Goal: Contribute content: Add original content to the website for others to see

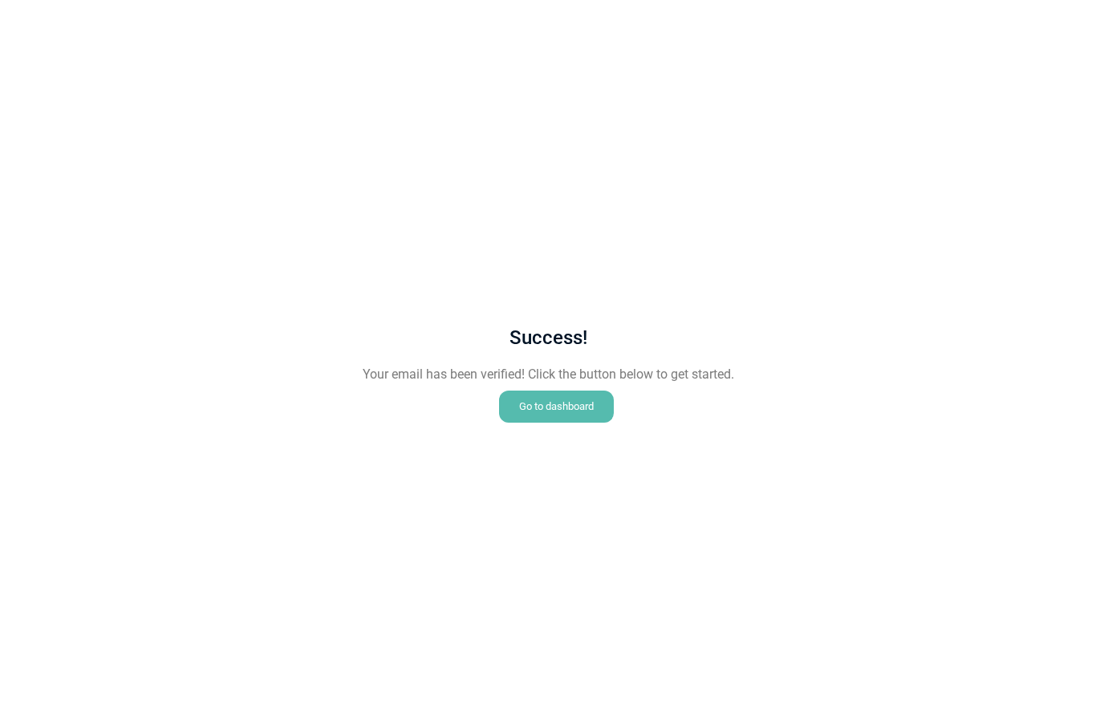
click at [570, 414] on div "Go to dashboard" at bounding box center [556, 407] width 115 height 32
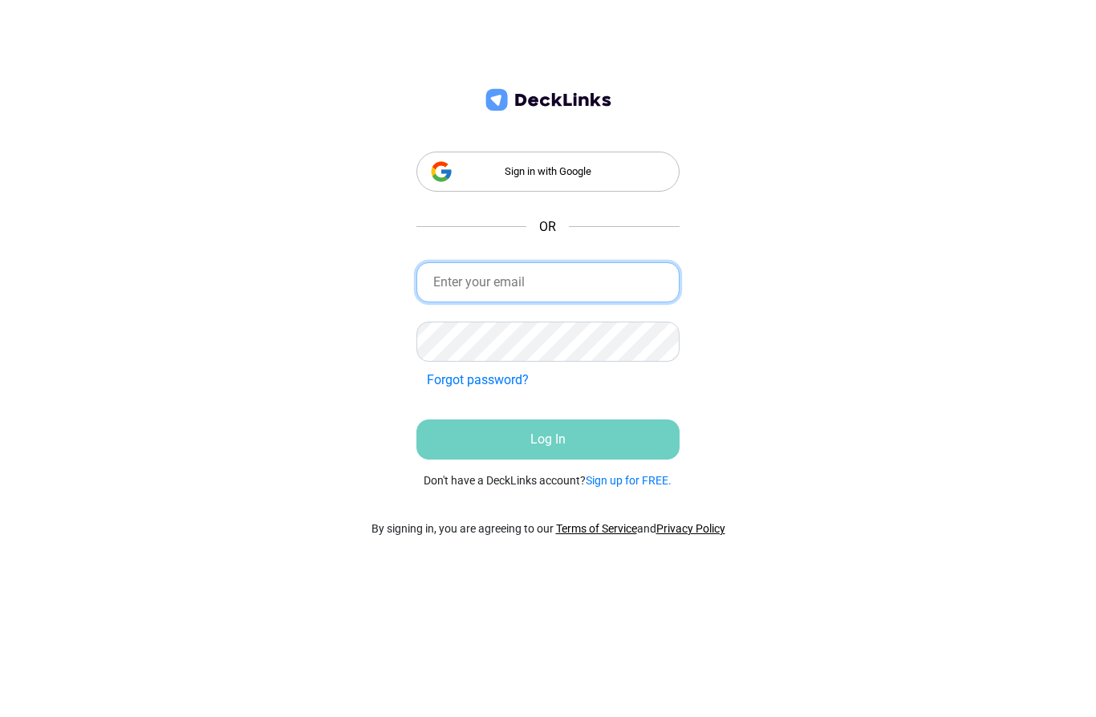
click at [533, 282] on input "email" at bounding box center [548, 282] width 264 height 40
type input "[EMAIL_ADDRESS][DOMAIN_NAME]"
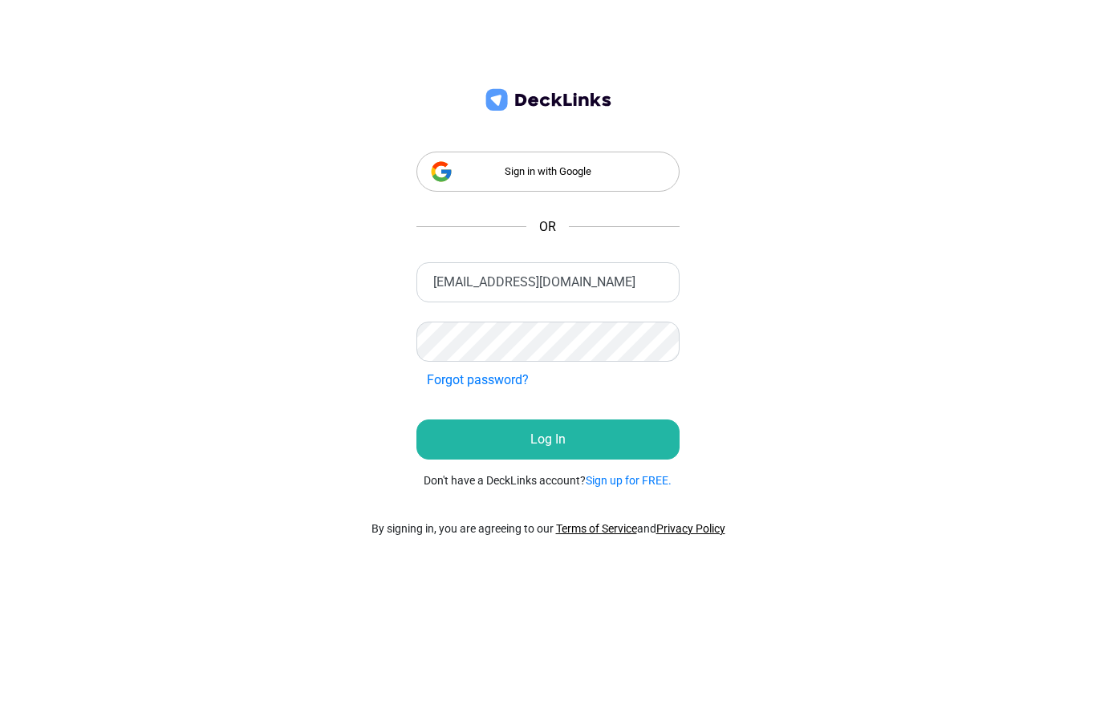
click at [536, 452] on button "Log In" at bounding box center [548, 440] width 264 height 40
click at [649, 458] on button "Log In" at bounding box center [548, 440] width 264 height 40
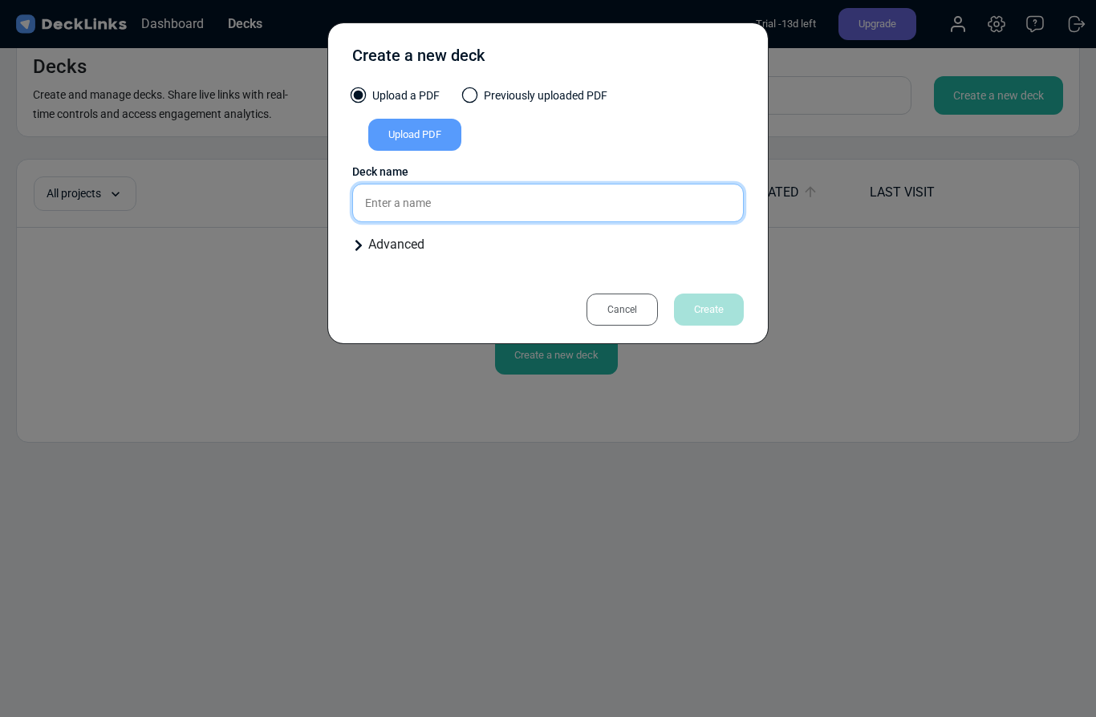
click at [466, 202] on input "text" at bounding box center [547, 203] width 391 height 39
type input "Test"
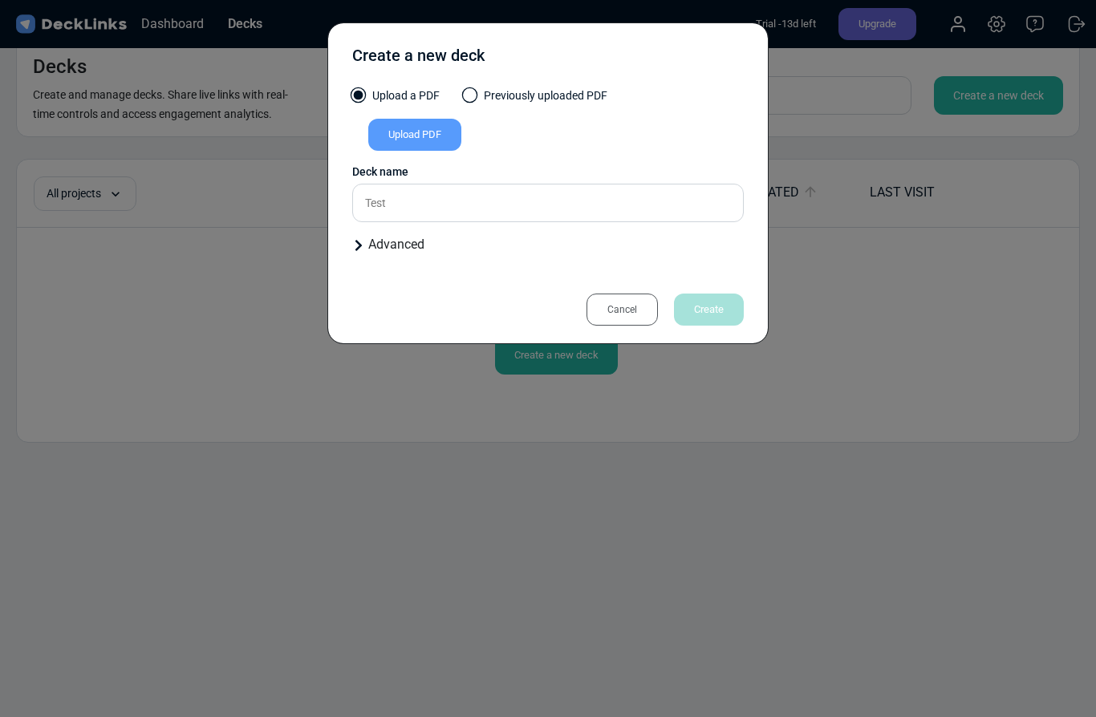
click at [588, 280] on div "Cancel Create" at bounding box center [547, 293] width 391 height 52
click at [363, 243] on icon at bounding box center [358, 245] width 13 height 13
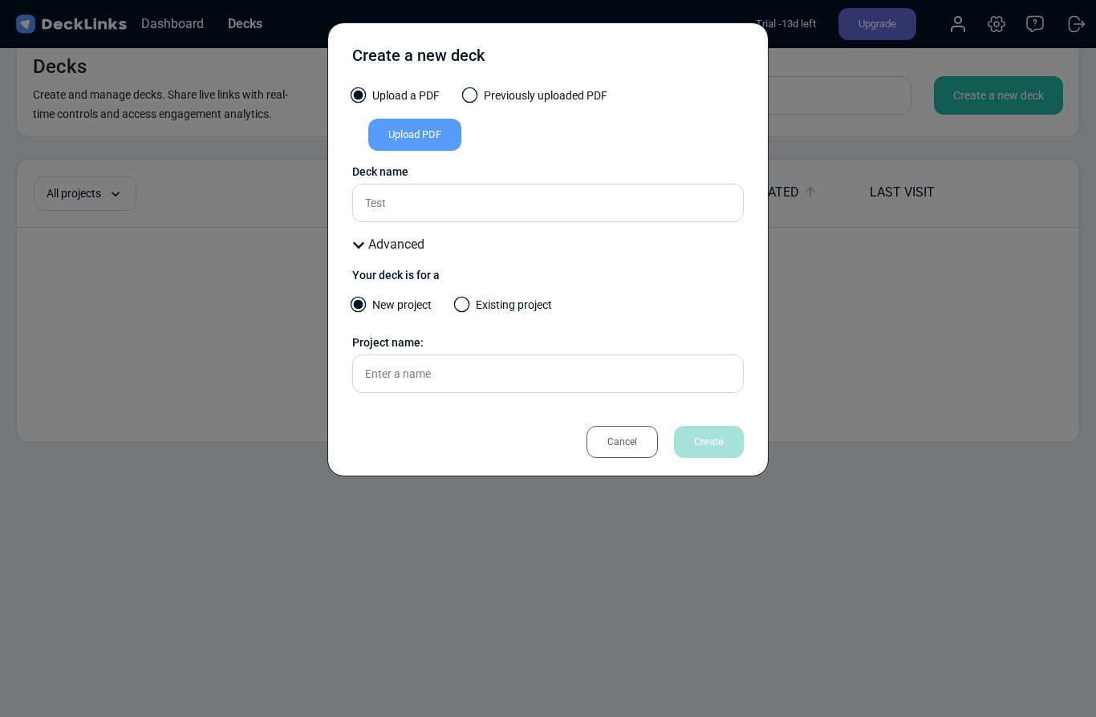
click at [411, 131] on div "Upload PDF" at bounding box center [414, 135] width 93 height 32
click at [0, 0] on input "Upload PDF" at bounding box center [0, 0] width 0 height 0
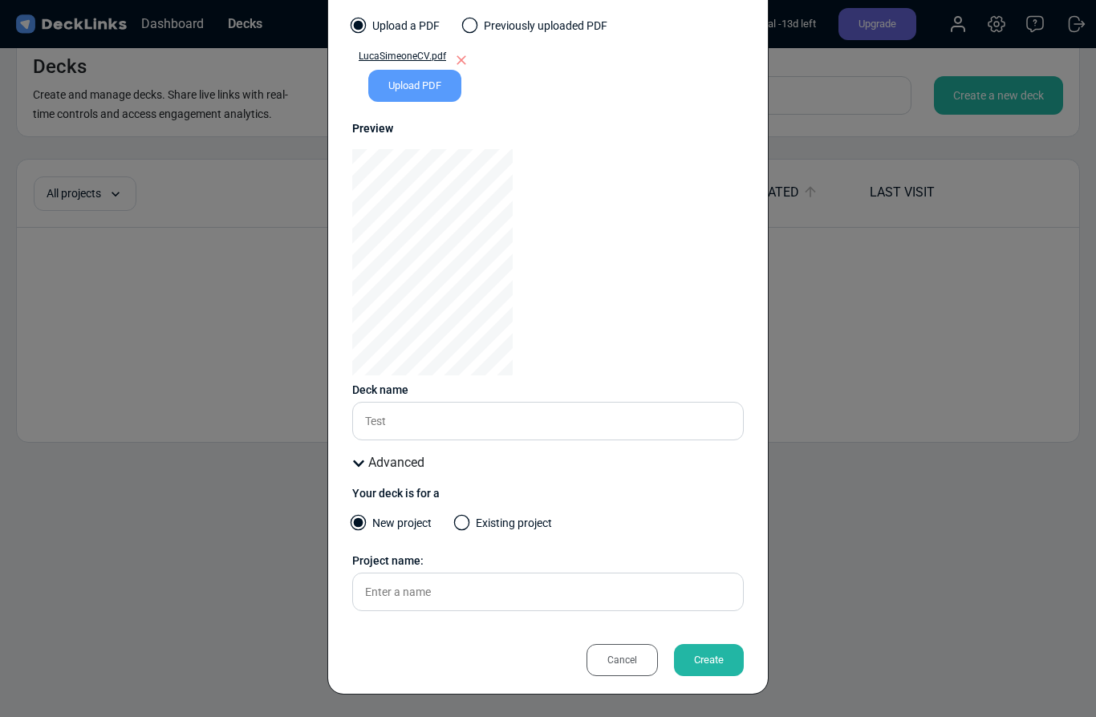
scroll to position [70, 0]
click at [712, 655] on div "Create" at bounding box center [709, 660] width 70 height 32
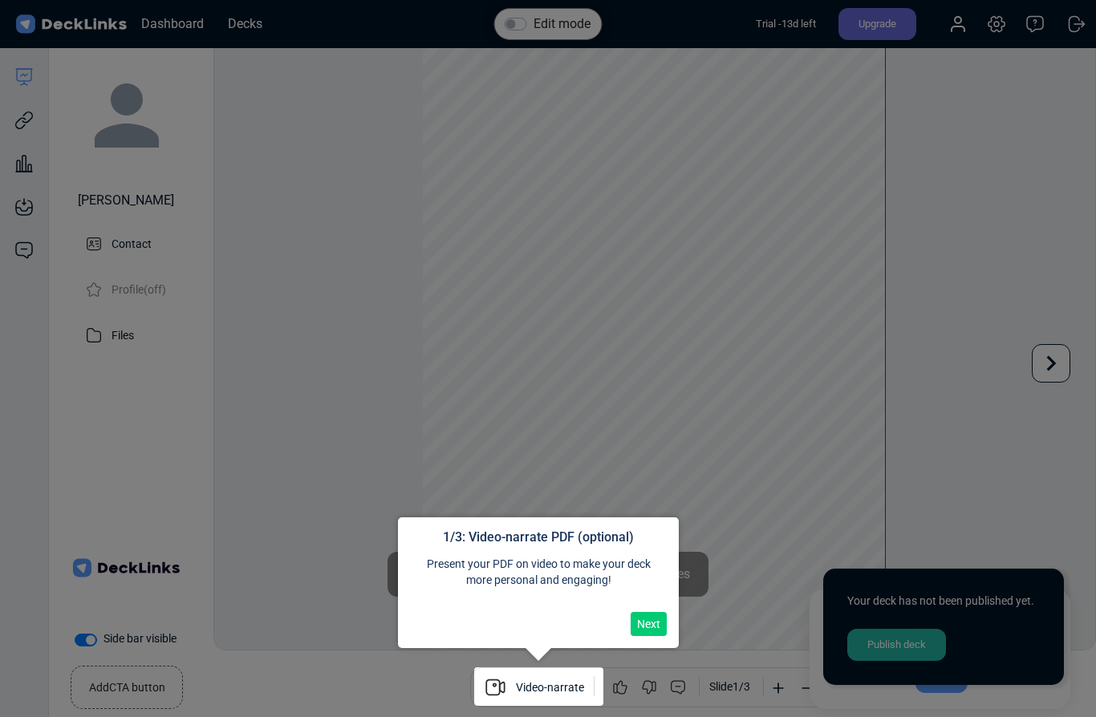
scroll to position [83, 0]
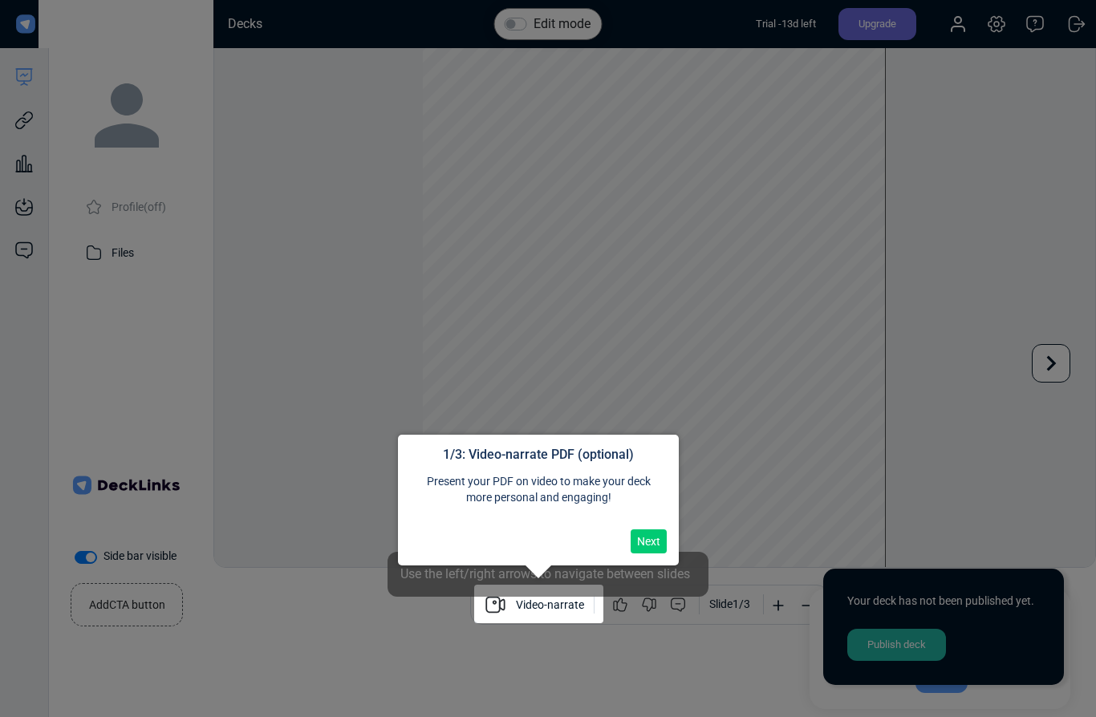
click at [562, 607] on div at bounding box center [538, 604] width 129 height 39
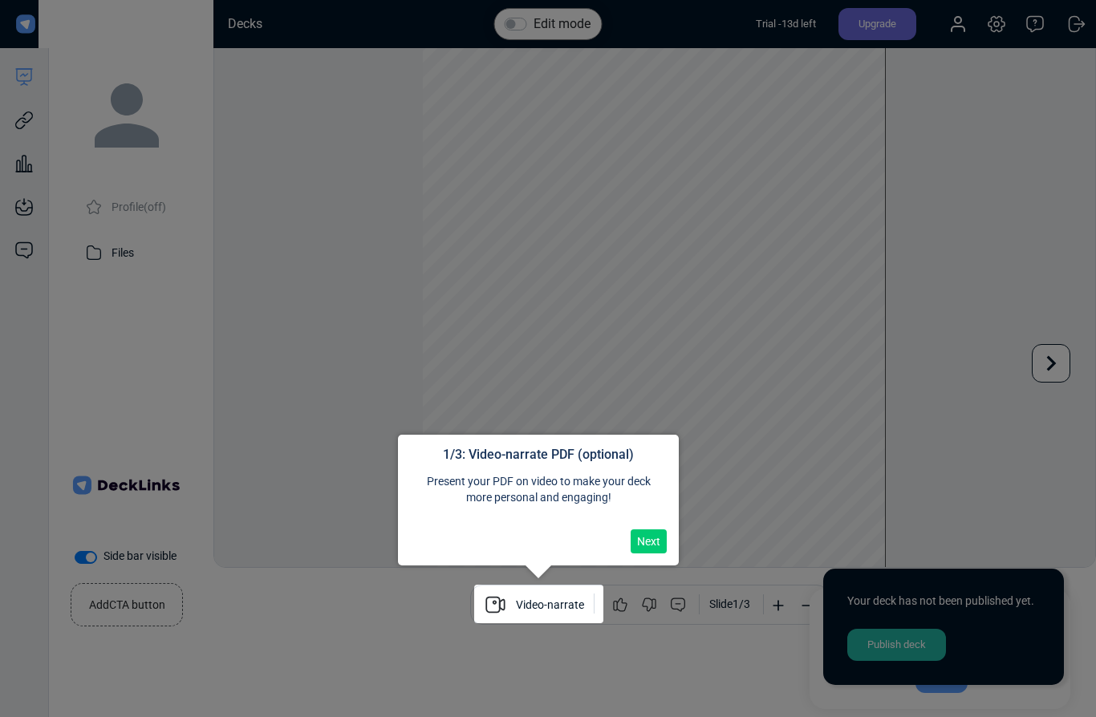
click at [651, 547] on button "Next" at bounding box center [648, 541] width 36 height 24
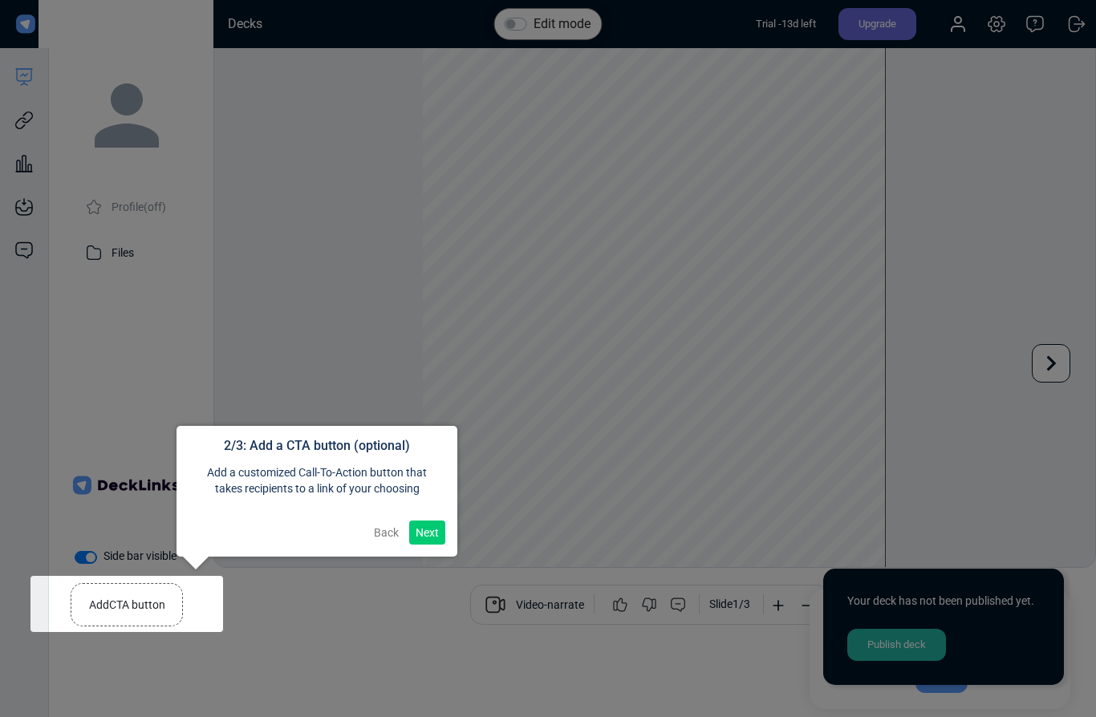
click at [423, 528] on button "Next" at bounding box center [427, 533] width 36 height 24
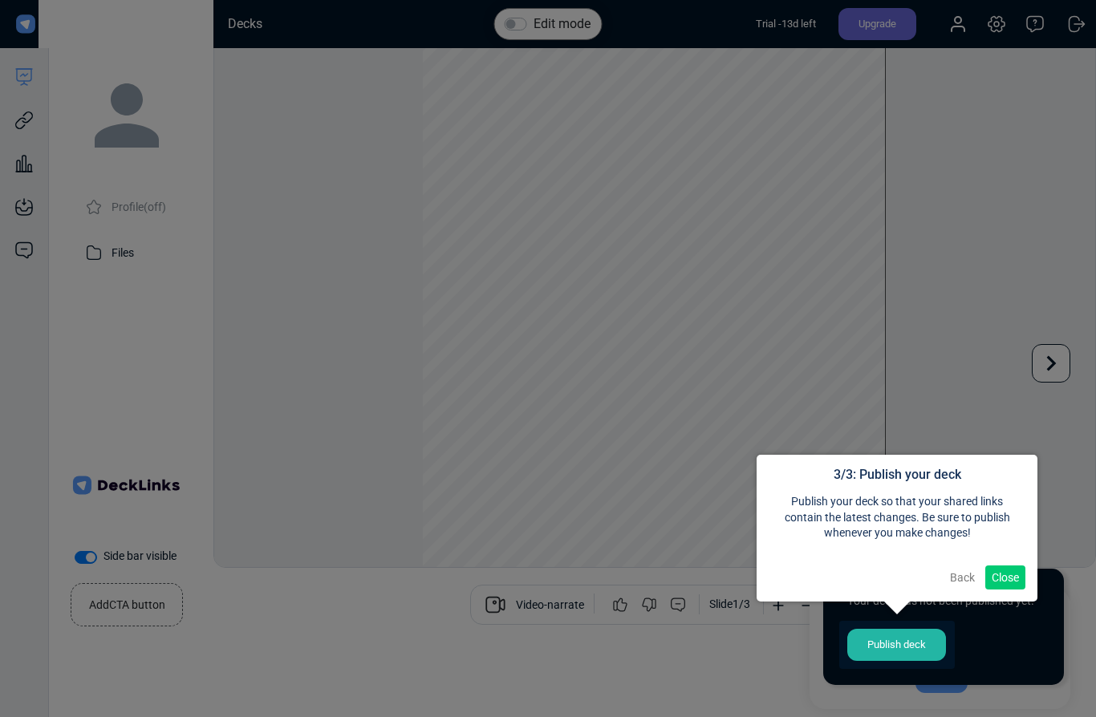
click at [1005, 575] on button "Close" at bounding box center [1005, 578] width 40 height 24
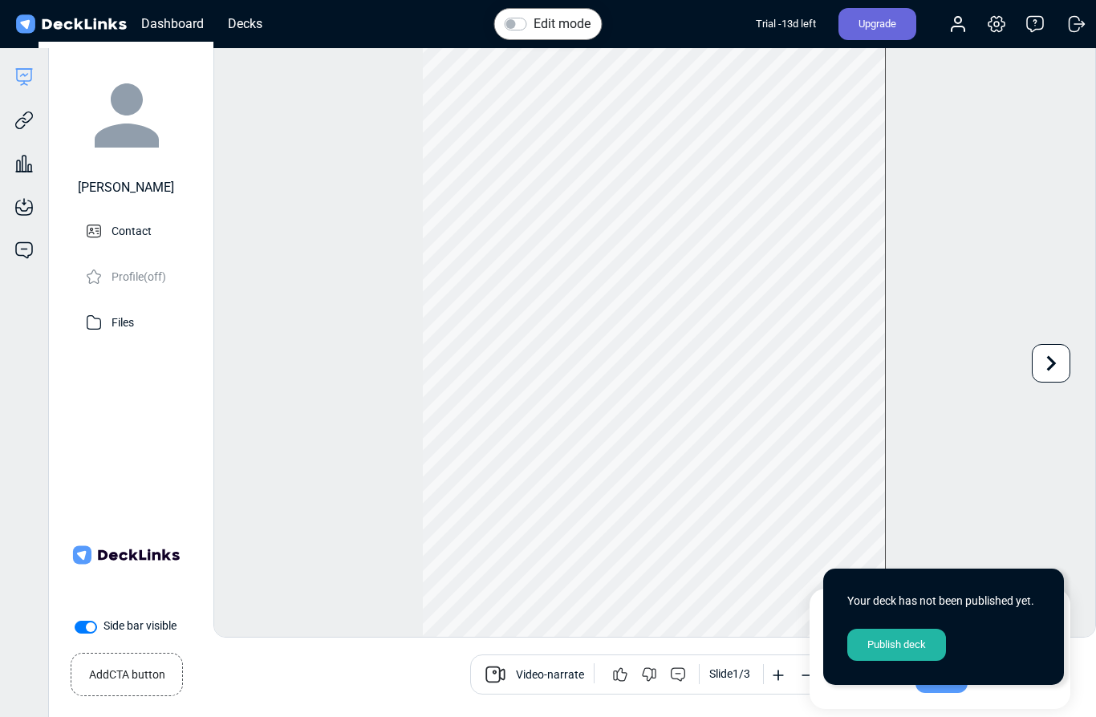
click at [146, 660] on small "Add CTA button" at bounding box center [127, 671] width 76 height 23
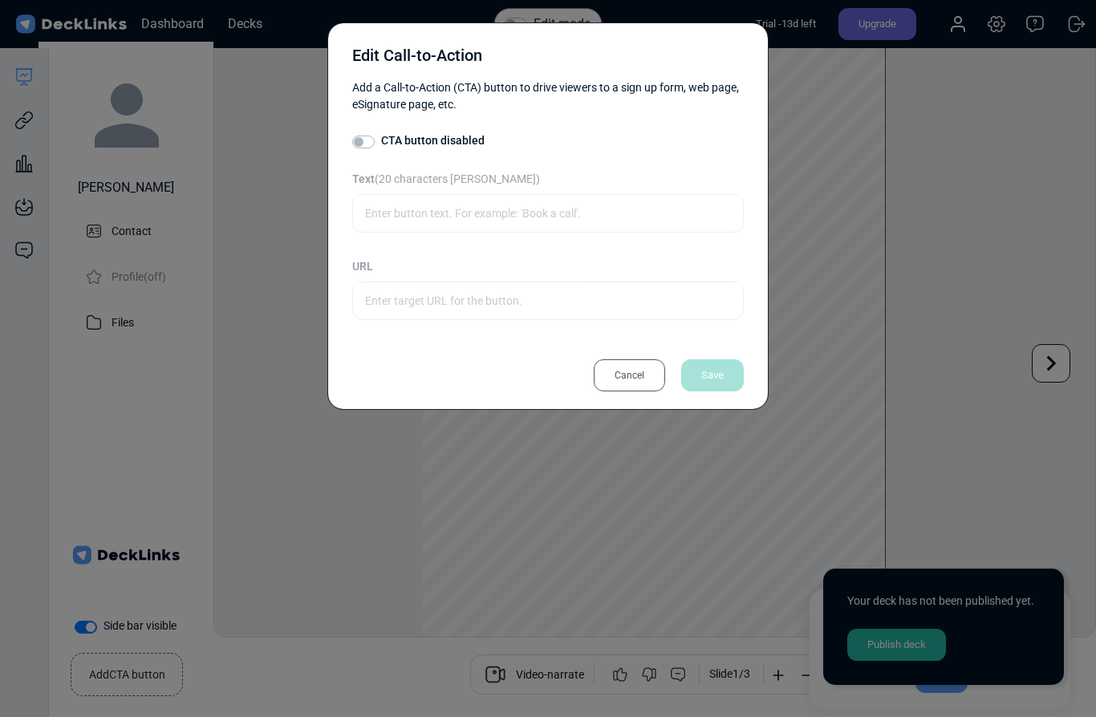
click at [637, 382] on div "Cancel" at bounding box center [629, 375] width 71 height 32
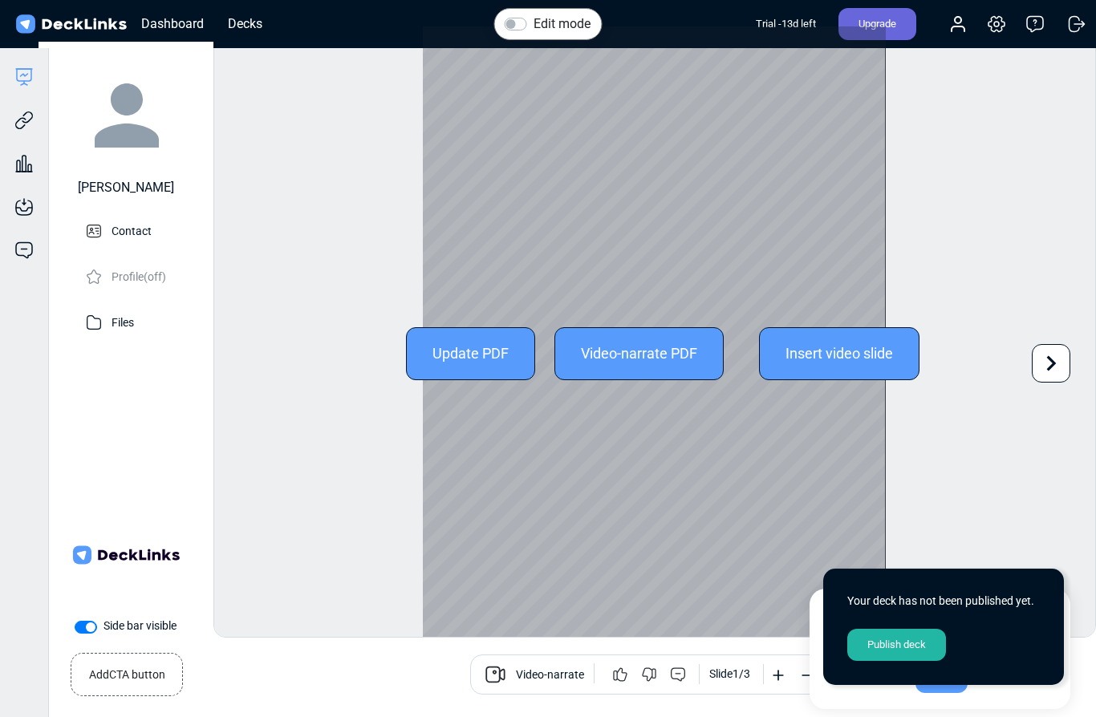
click at [830, 332] on div "Insert video slide" at bounding box center [839, 353] width 160 height 53
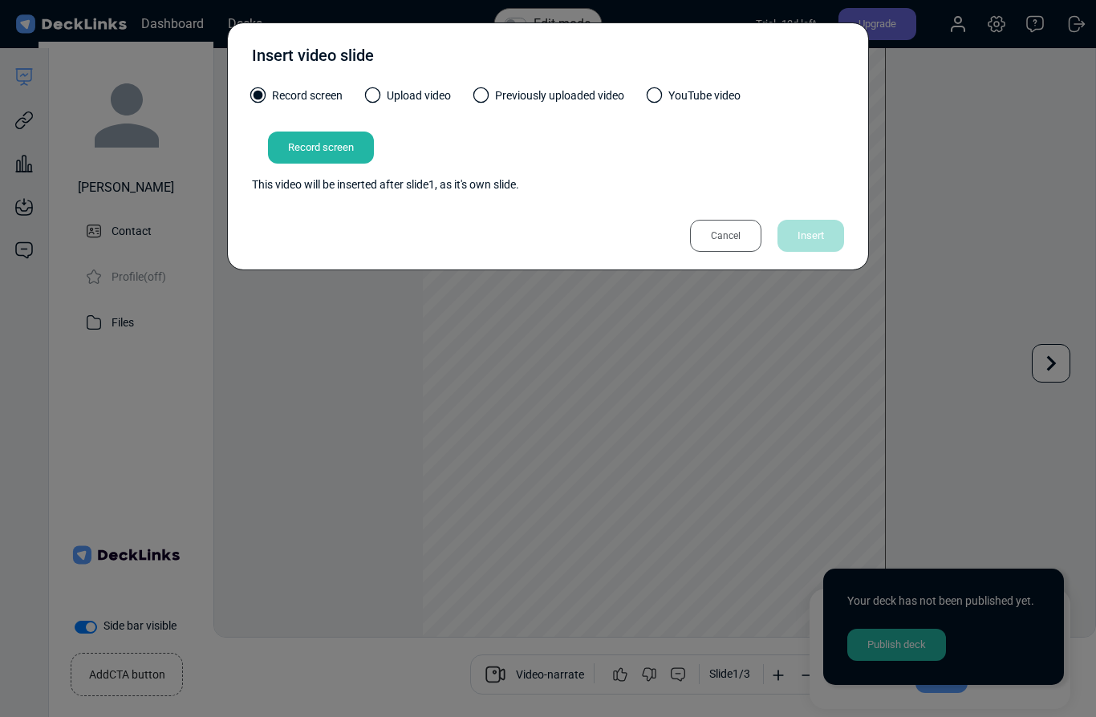
click at [728, 237] on div "Cancel" at bounding box center [725, 236] width 71 height 32
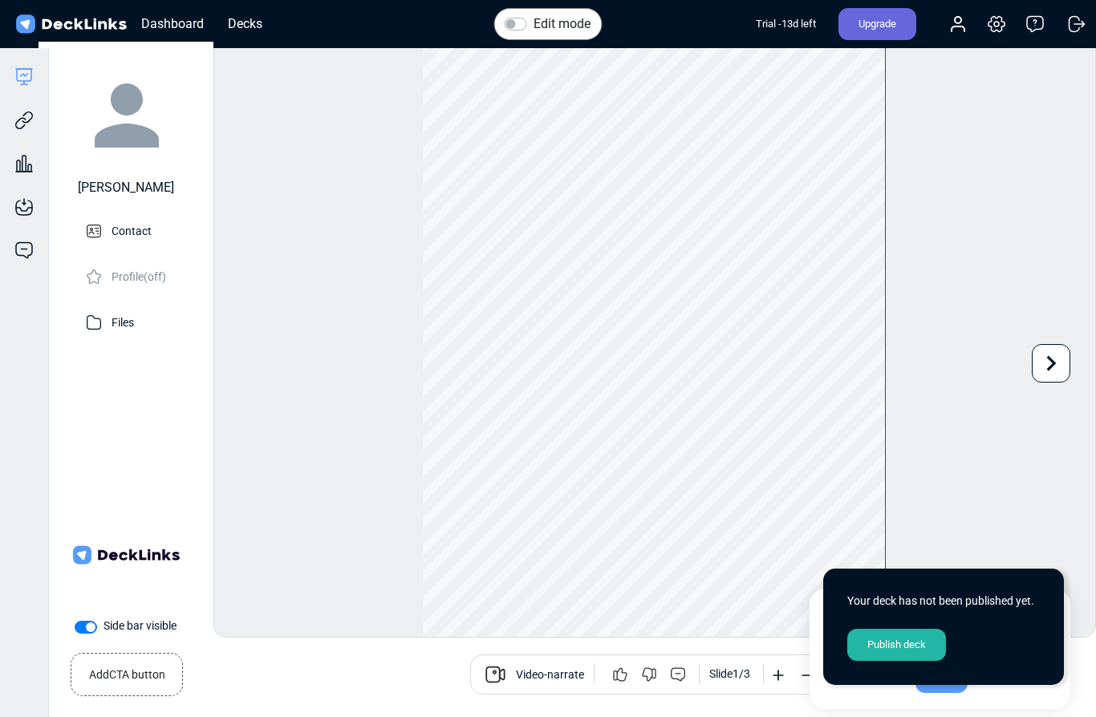
click at [533, 22] on label "Edit mode" at bounding box center [561, 23] width 57 height 19
click at [517, 22] on input "Edit mode" at bounding box center [511, 22] width 13 height 16
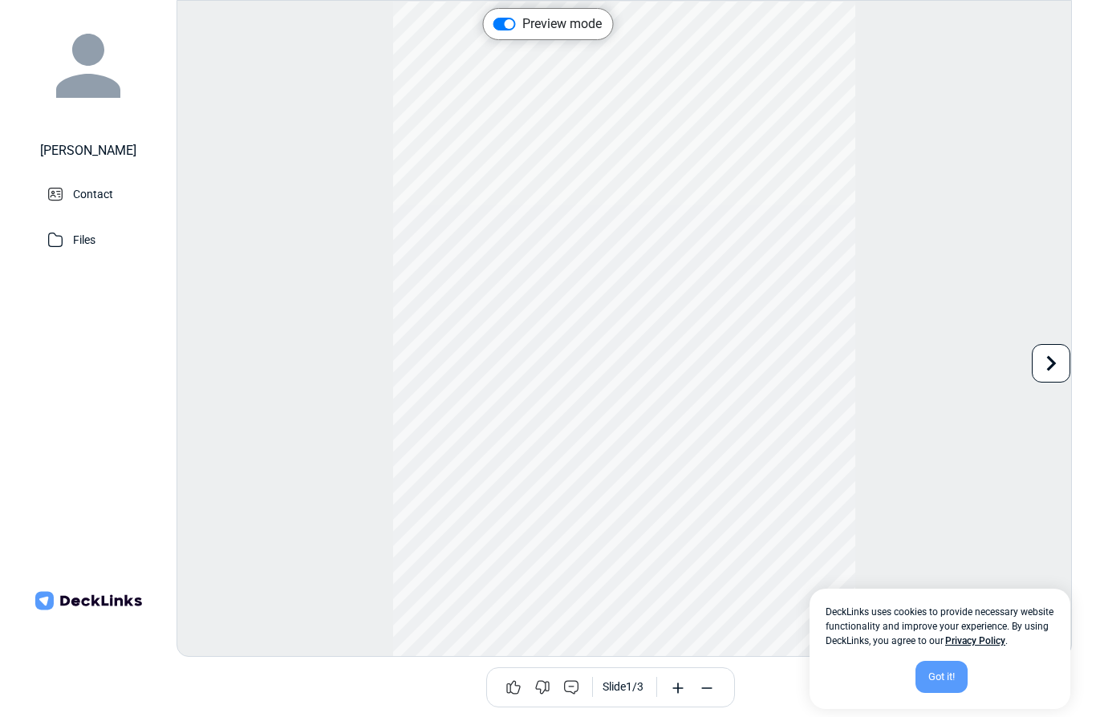
scroll to position [44, 0]
click at [517, 22] on div "Preview mode" at bounding box center [547, 23] width 108 height 19
click at [947, 670] on div "Got it!" at bounding box center [941, 677] width 52 height 32
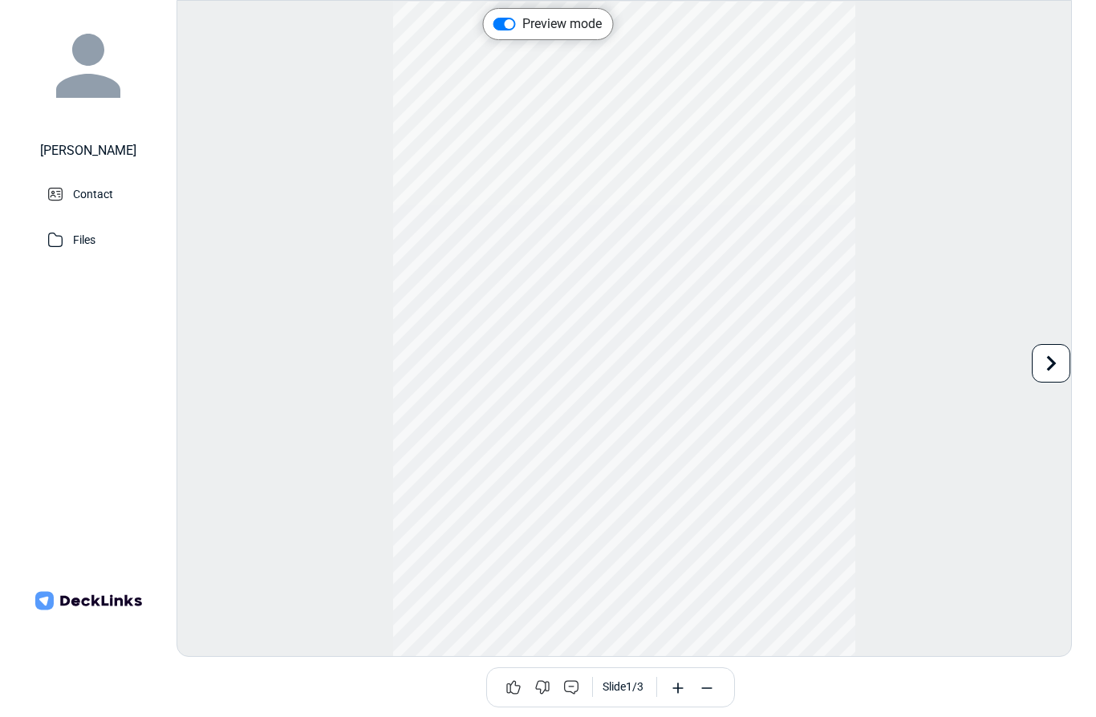
click at [87, 183] on p "Contact" at bounding box center [93, 193] width 40 height 20
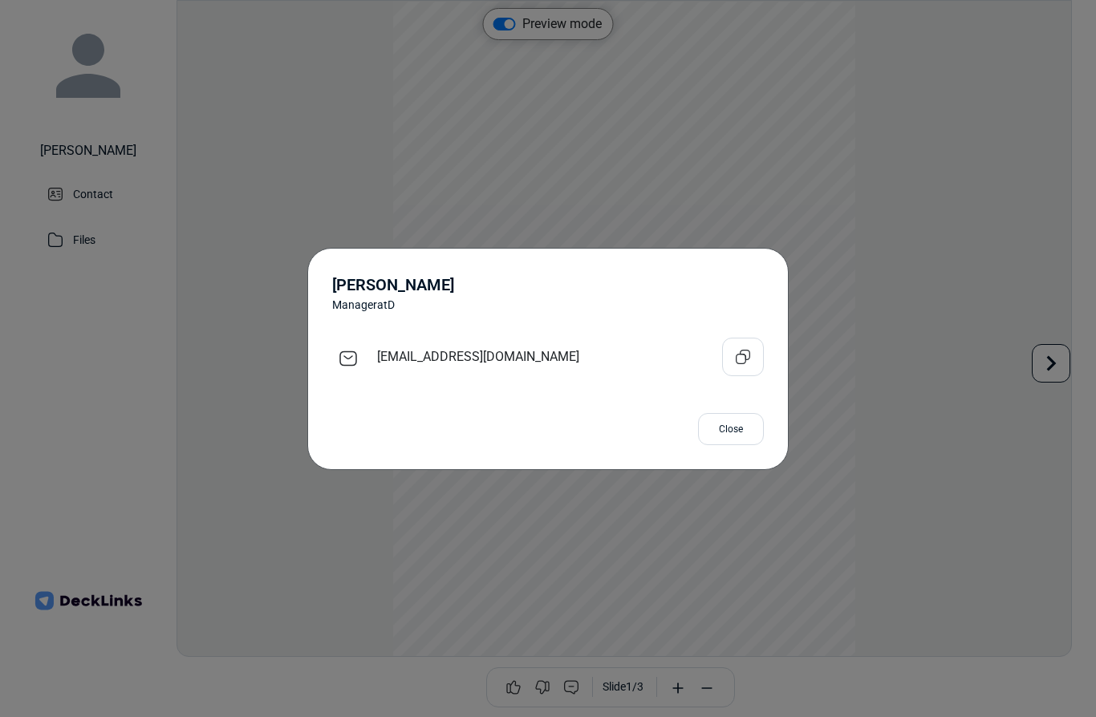
click at [742, 430] on div "Close" at bounding box center [731, 429] width 66 height 32
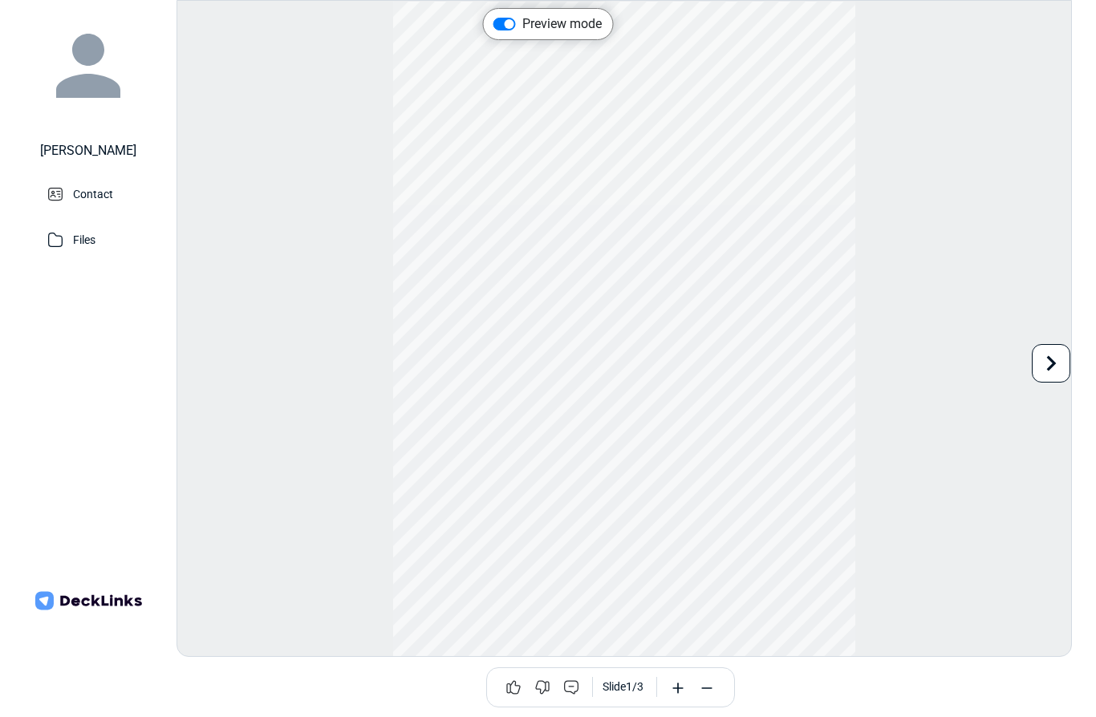
click at [69, 61] on icon at bounding box center [88, 66] width 96 height 96
click at [522, 21] on label "Preview mode" at bounding box center [561, 23] width 79 height 19
click at [504, 21] on input "Preview mode" at bounding box center [499, 22] width 13 height 16
checkbox input "false"
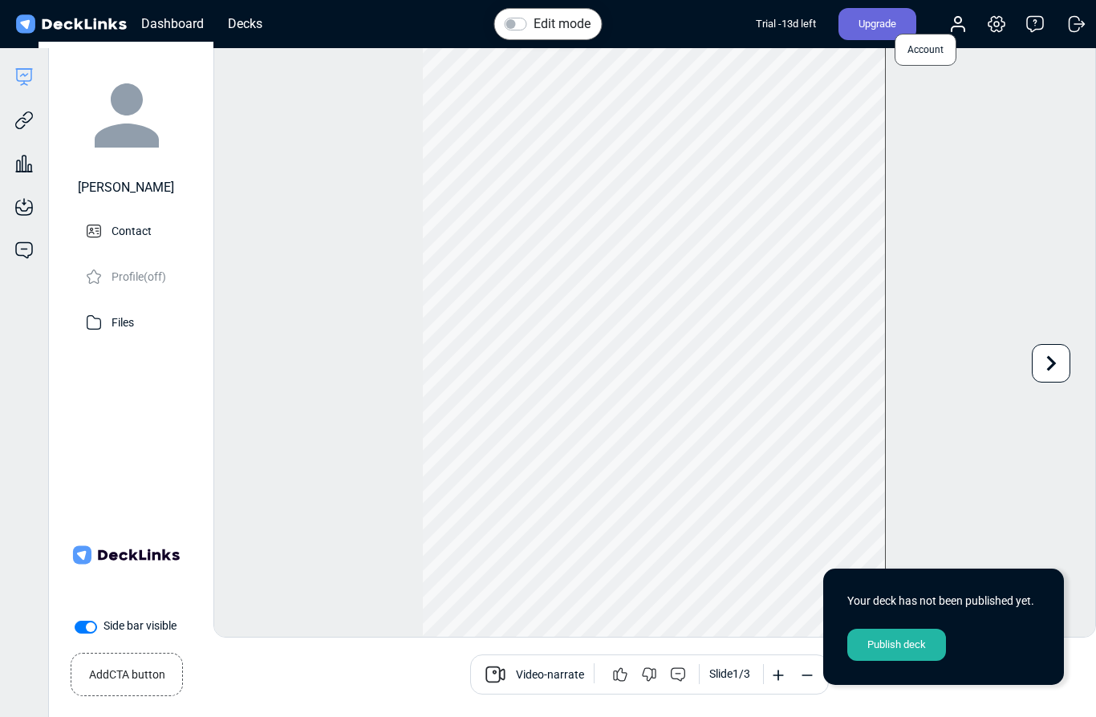
click at [953, 29] on icon at bounding box center [957, 28] width 13 height 5
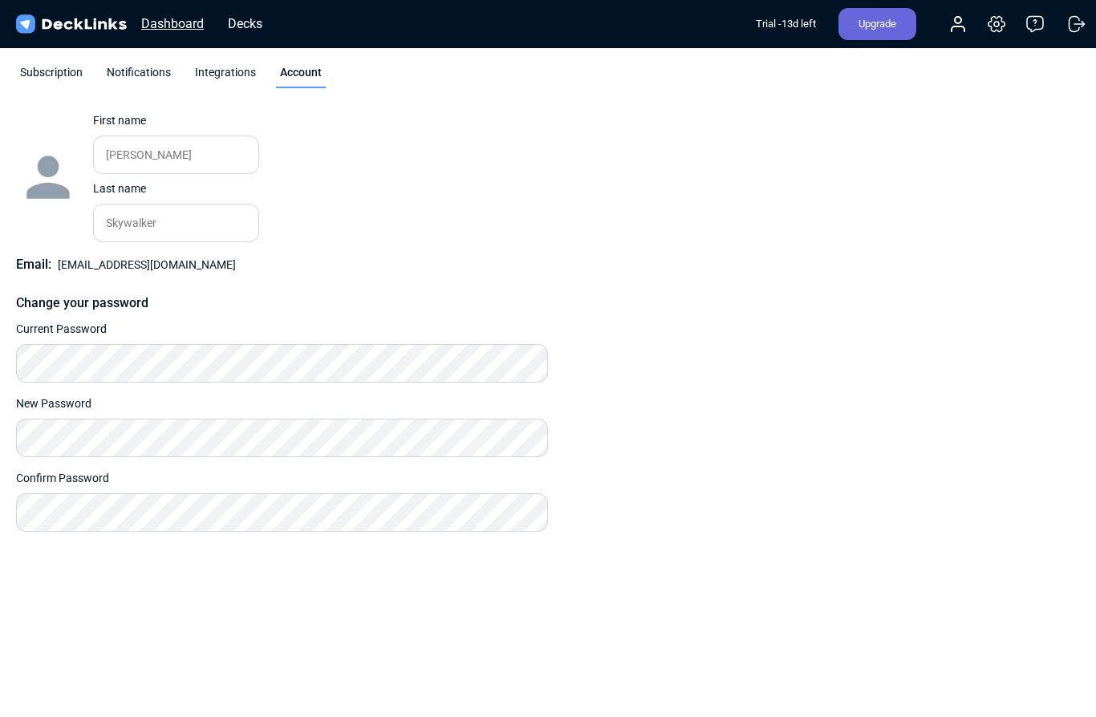
click at [182, 30] on div "Dashboard" at bounding box center [172, 24] width 79 height 20
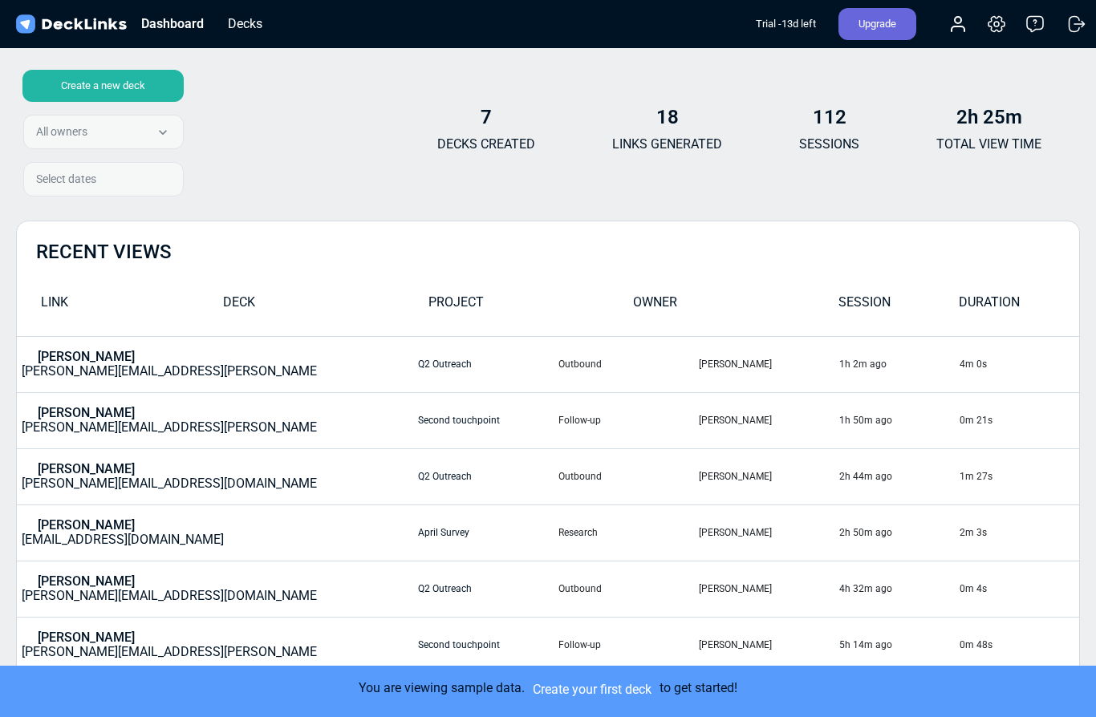
click at [95, 369] on td "[PERSON_NAME] [PERSON_NAME][EMAIL_ADDRESS][PERSON_NAME][DOMAIN_NAME]" at bounding box center [217, 364] width 400 height 56
click at [417, 361] on td "Q2 Outreach" at bounding box center [487, 364] width 140 height 56
click at [147, 88] on div "Create a new deck" at bounding box center [102, 86] width 161 height 32
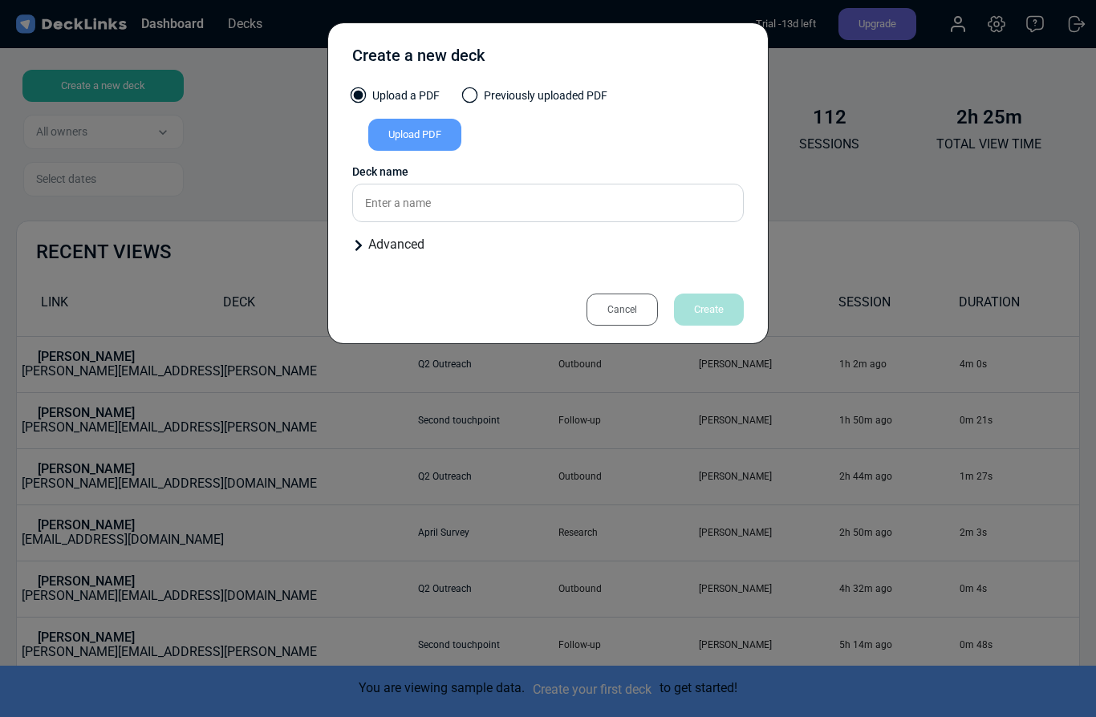
click at [366, 241] on div "Advanced" at bounding box center [547, 244] width 391 height 19
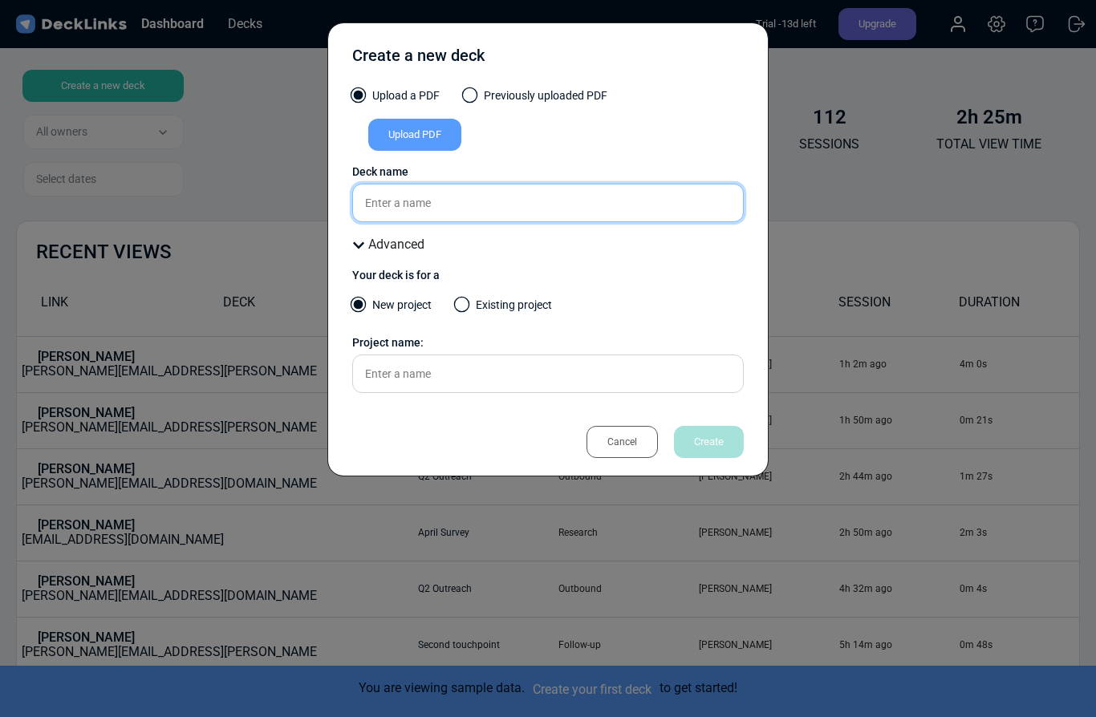
click at [448, 193] on input "text" at bounding box center [547, 203] width 391 height 39
type input "test"
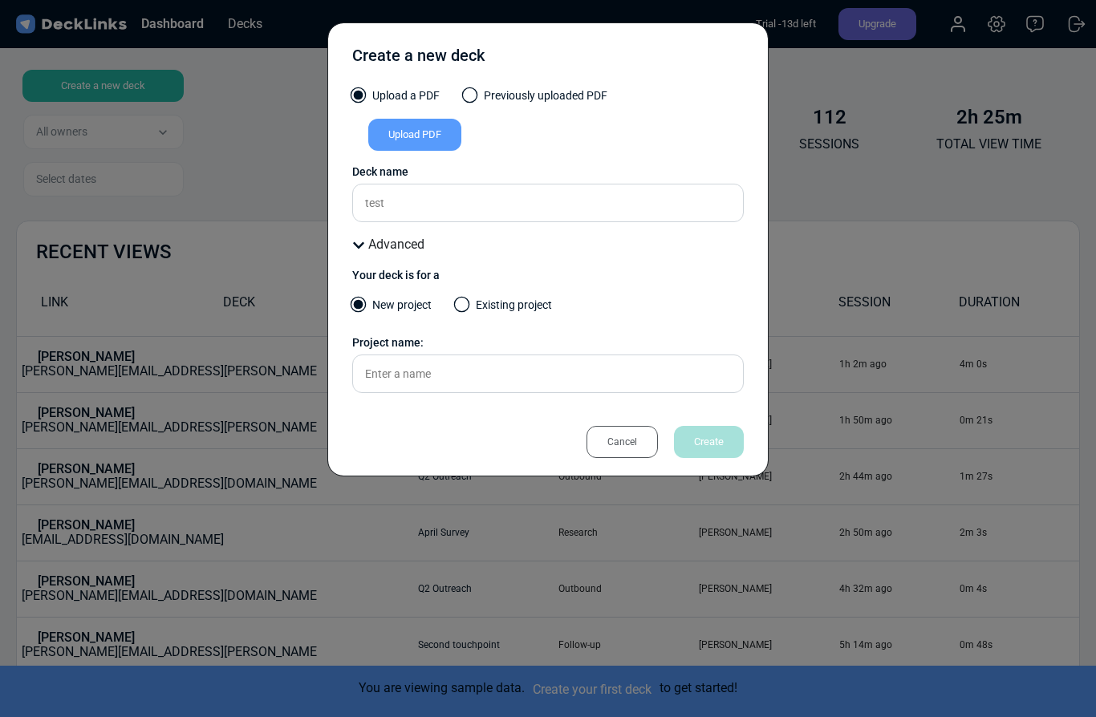
click at [620, 433] on div "Cancel" at bounding box center [621, 442] width 71 height 32
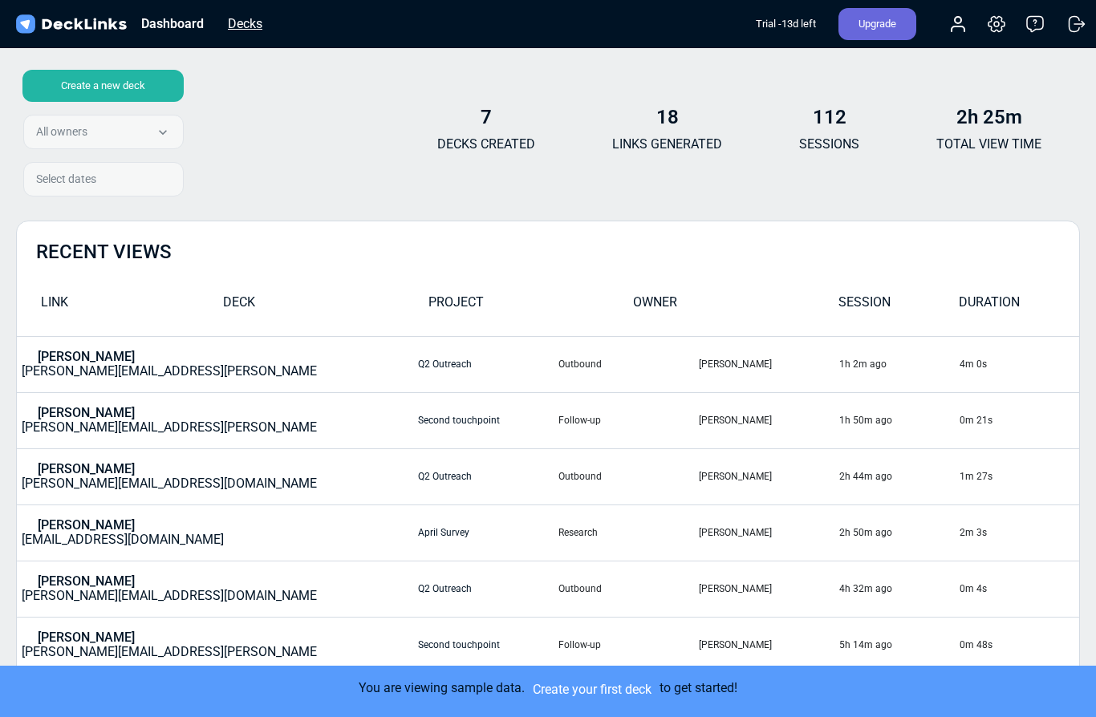
click at [249, 23] on div "Decks" at bounding box center [245, 24] width 51 height 20
